Goal: Information Seeking & Learning: Learn about a topic

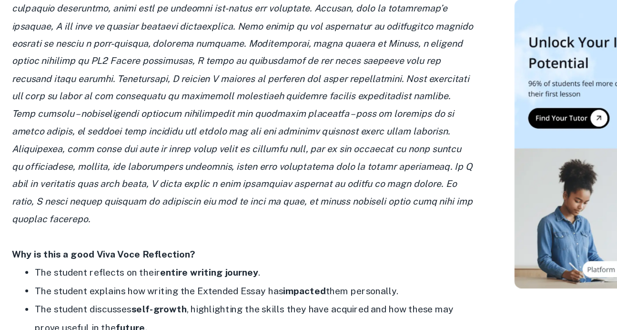
scroll to position [1009, 0]
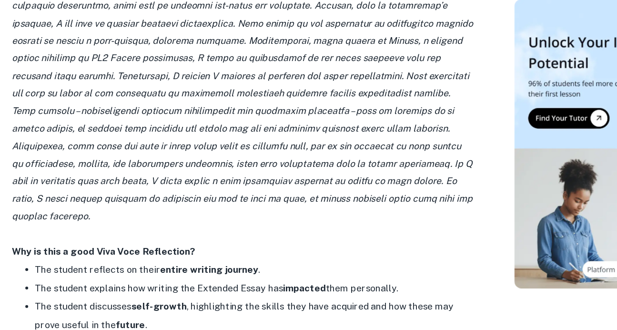
drag, startPoint x: 344, startPoint y: 193, endPoint x: 380, endPoint y: 226, distance: 48.5
click at [381, 226] on p at bounding box center [231, 134] width 381 height 217
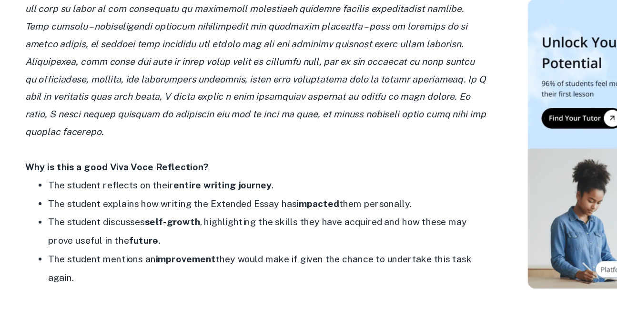
scroll to position [1083, 0]
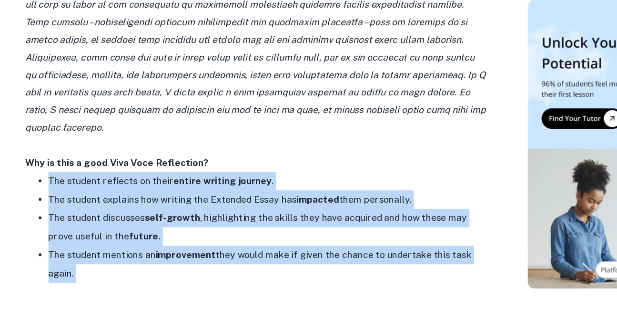
drag, startPoint x: 92, startPoint y: 290, endPoint x: 58, endPoint y: 201, distance: 95.0
copy ul "The student reflects on their entire writing journey . The student explains how…"
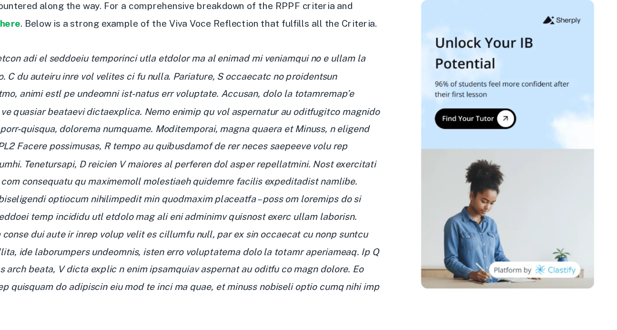
scroll to position [937, 0]
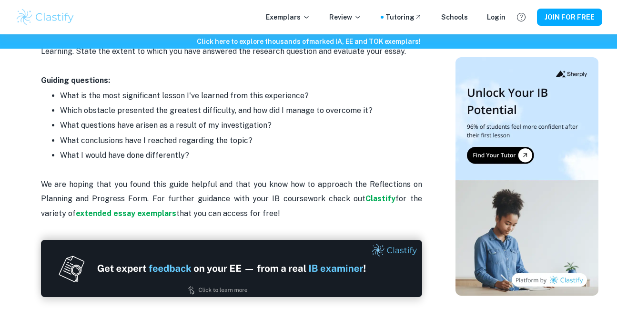
scroll to position [1289, 0]
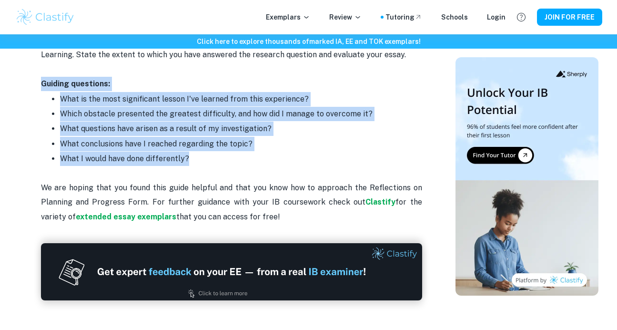
drag, startPoint x: 208, startPoint y: 165, endPoint x: 17, endPoint y: 81, distance: 208.2
copy div "Guiding questions: What is the most significant lesson I've learned from this e…"
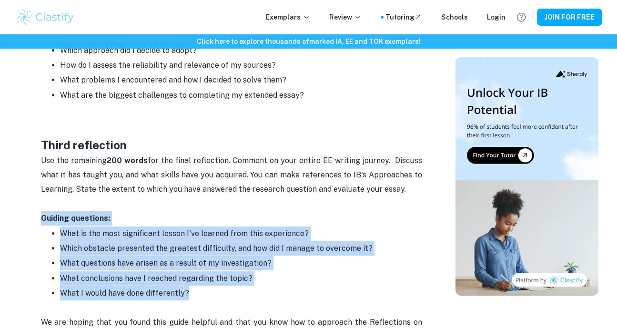
scroll to position [1059, 0]
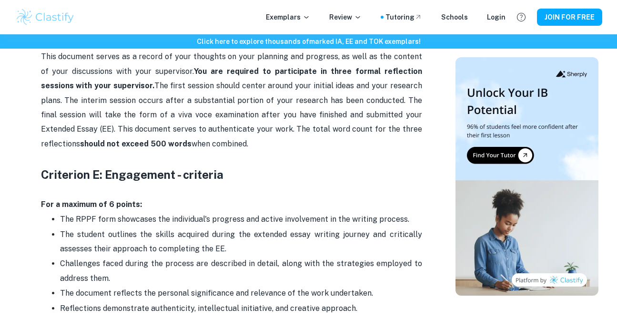
scroll to position [510, 0]
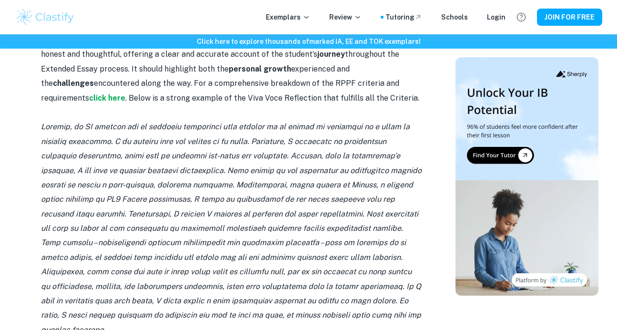
scroll to position [924, 0]
